Goal: Find specific page/section: Find specific page/section

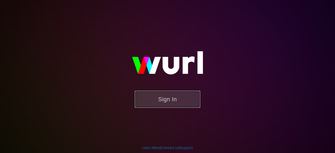
click at [163, 106] on button "Sign In" at bounding box center [167, 99] width 65 height 17
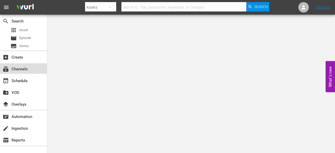
click at [15, 68] on div "subscriptions Channels" at bounding box center [14, 68] width 29 height 5
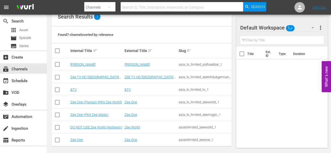
scroll to position [65, 0]
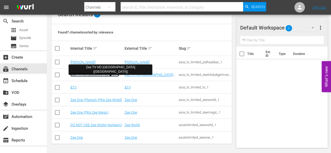
click at [80, 74] on link "Zee TV HD UK (Germany)" at bounding box center [94, 77] width 49 height 8
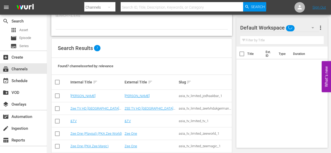
scroll to position [42, 0]
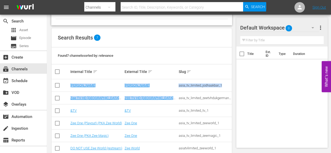
drag, startPoint x: 179, startPoint y: 99, endPoint x: 233, endPoint y: 98, distance: 54.8
click at [233, 98] on div "SEARCH BY Search By Channels Search ID, Title, Description, Keywords, or Catego…" at bounding box center [141, 75] width 189 height 204
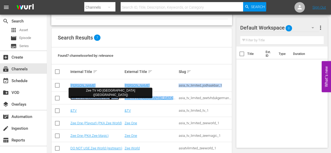
click at [92, 98] on link "Zee TV HD UK (Germany)" at bounding box center [94, 100] width 49 height 8
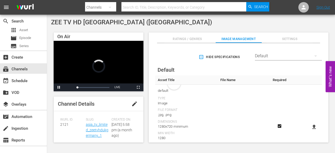
click at [83, 129] on div "Wurl ID: 2121" at bounding box center [73, 131] width 26 height 27
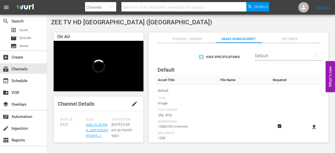
drag, startPoint x: 83, startPoint y: 127, endPoint x: 103, endPoint y: 138, distance: 22.8
drag, startPoint x: 103, startPoint y: 138, endPoint x: 94, endPoint y: 143, distance: 10.6
click at [94, 143] on div "ZEE TV HD UK (Germany) On Air Video Player is loading. Pause Unmute Current Tim…" at bounding box center [191, 82] width 288 height 135
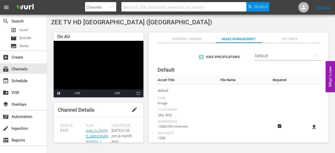
click at [108, 72] on video "Video Player" at bounding box center [99, 69] width 90 height 57
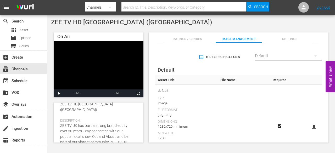
scroll to position [76, 0]
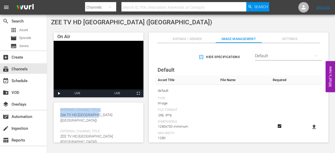
drag, startPoint x: 80, startPoint y: 130, endPoint x: 97, endPoint y: 103, distance: 31.9
click at [97, 95] on div "Wurl ID: 2121 Slug: asia_tv_limited_zeetvhdukgermany_1 Created On: Tue August 2…" at bounding box center [98, 71] width 77 height 48
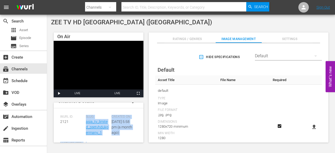
scroll to position [10, 0]
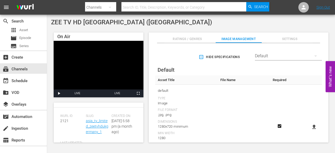
click at [81, 117] on span "Wurl ID:" at bounding box center [71, 116] width 23 height 4
drag, startPoint x: 82, startPoint y: 122, endPoint x: 105, endPoint y: 133, distance: 25.2
click at [105, 133] on div "Wurl ID: 2121 Slug: asia_tv_limited_zeetvhdukgermany_1 Created On: Tue August 2…" at bounding box center [98, 138] width 77 height 48
copy div "Slug: asia_tv_limited_zeetvhdukgermany_1"
